Goal: Transaction & Acquisition: Subscribe to service/newsletter

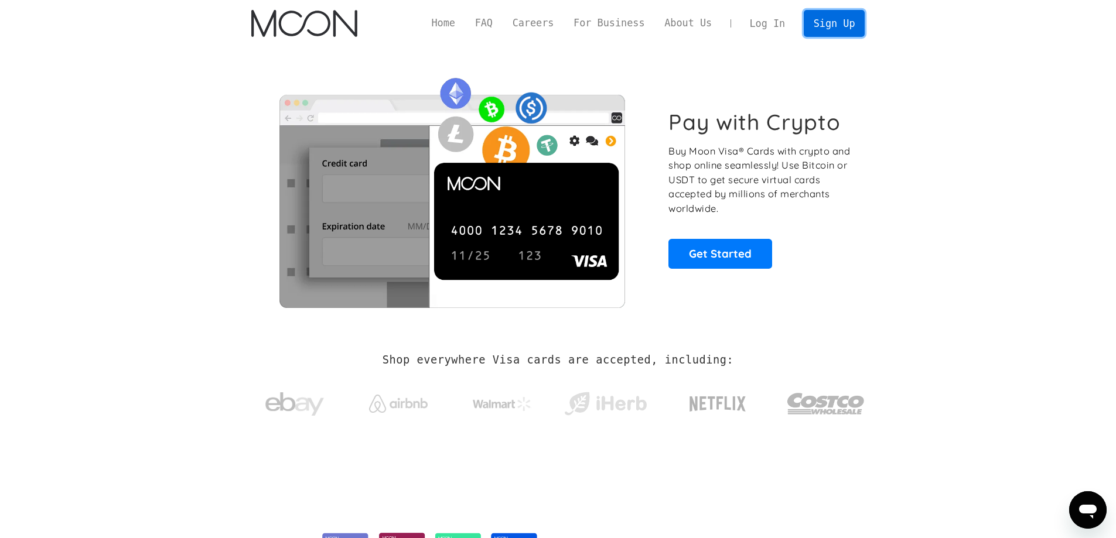
click at [844, 19] on link "Sign Up" at bounding box center [834, 23] width 61 height 26
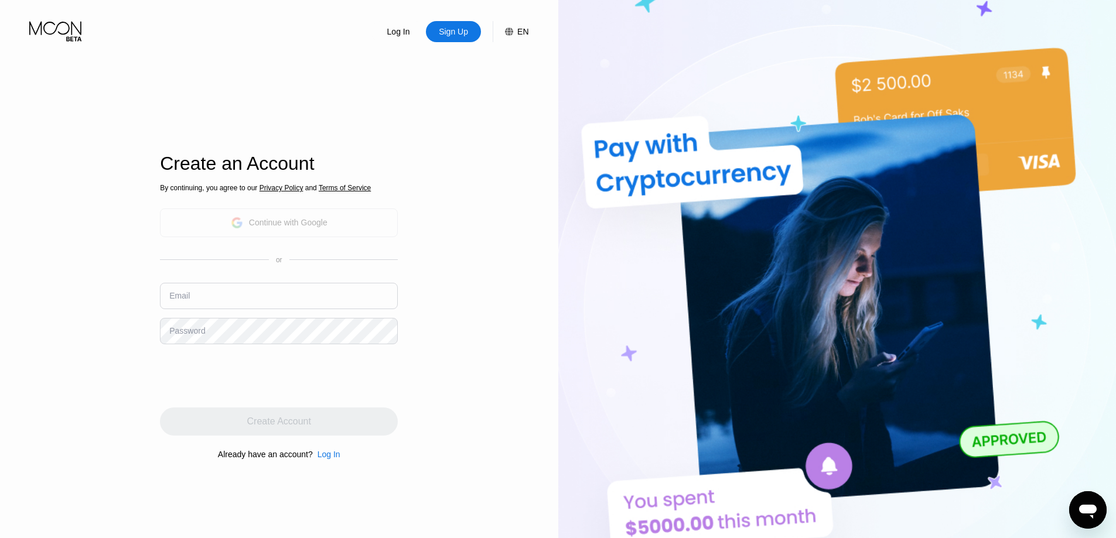
click at [319, 215] on div "Continue with Google" at bounding box center [279, 223] width 97 height 18
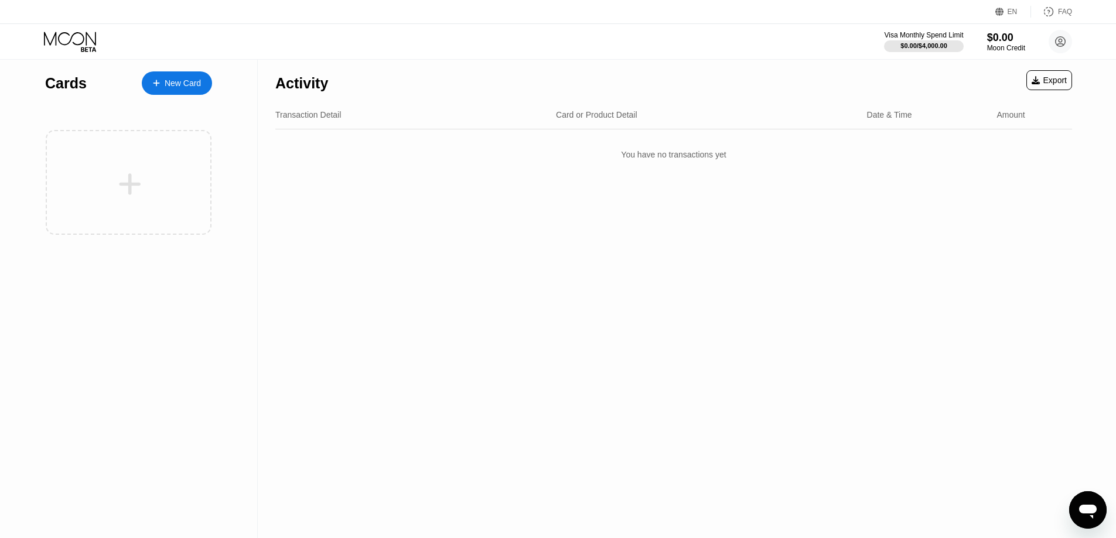
click at [186, 84] on div "New Card" at bounding box center [183, 84] width 36 height 10
